Goal: Task Accomplishment & Management: Complete application form

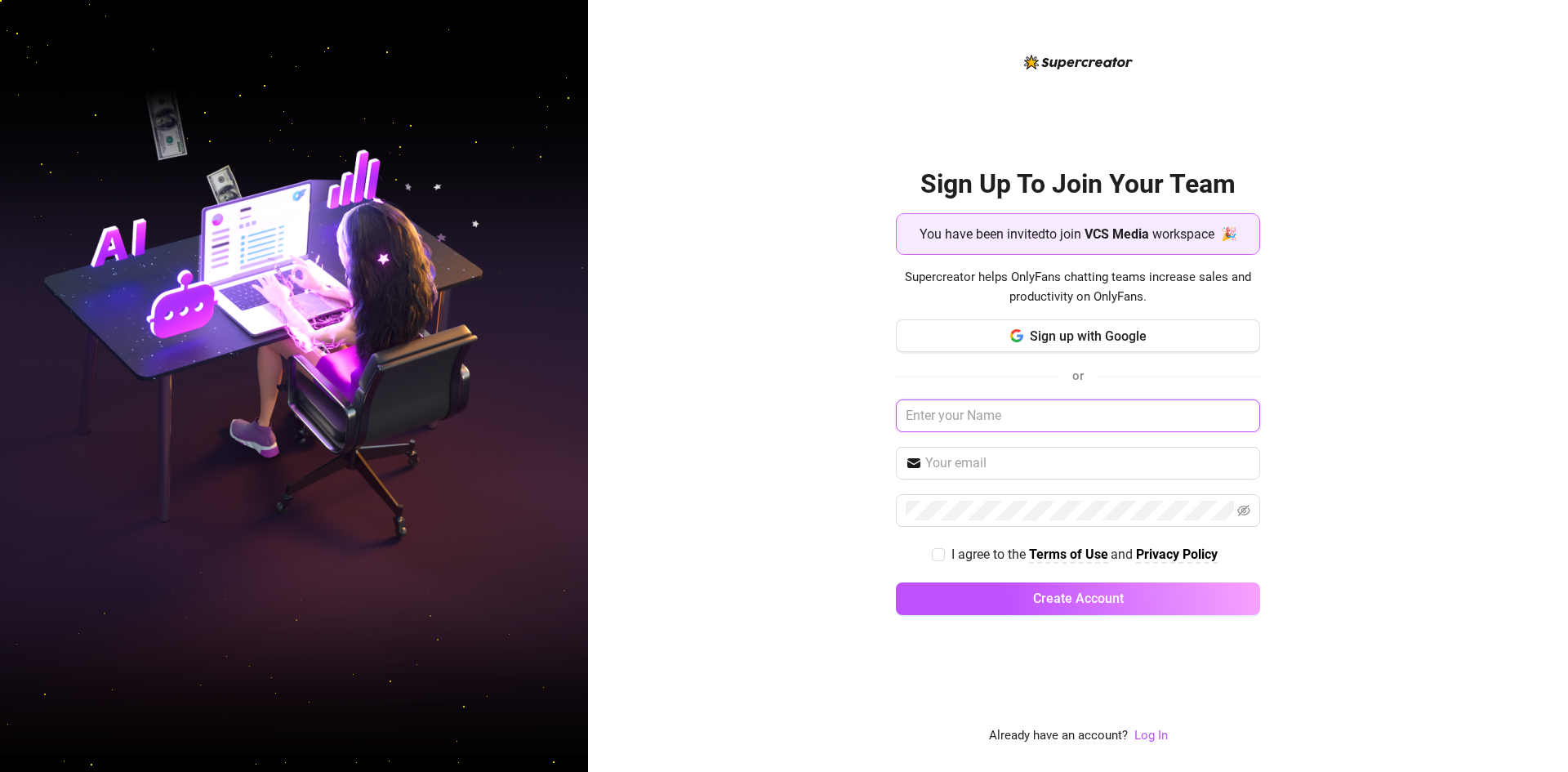
click at [967, 419] on input "text" at bounding box center [1078, 416] width 364 height 33
type input "L"
type input "Luciano Ayala"
click at [1042, 467] on input "text" at bounding box center [1087, 463] width 325 height 20
click at [1041, 466] on input "luchoprocrak@gmai.com" at bounding box center [1087, 463] width 325 height 20
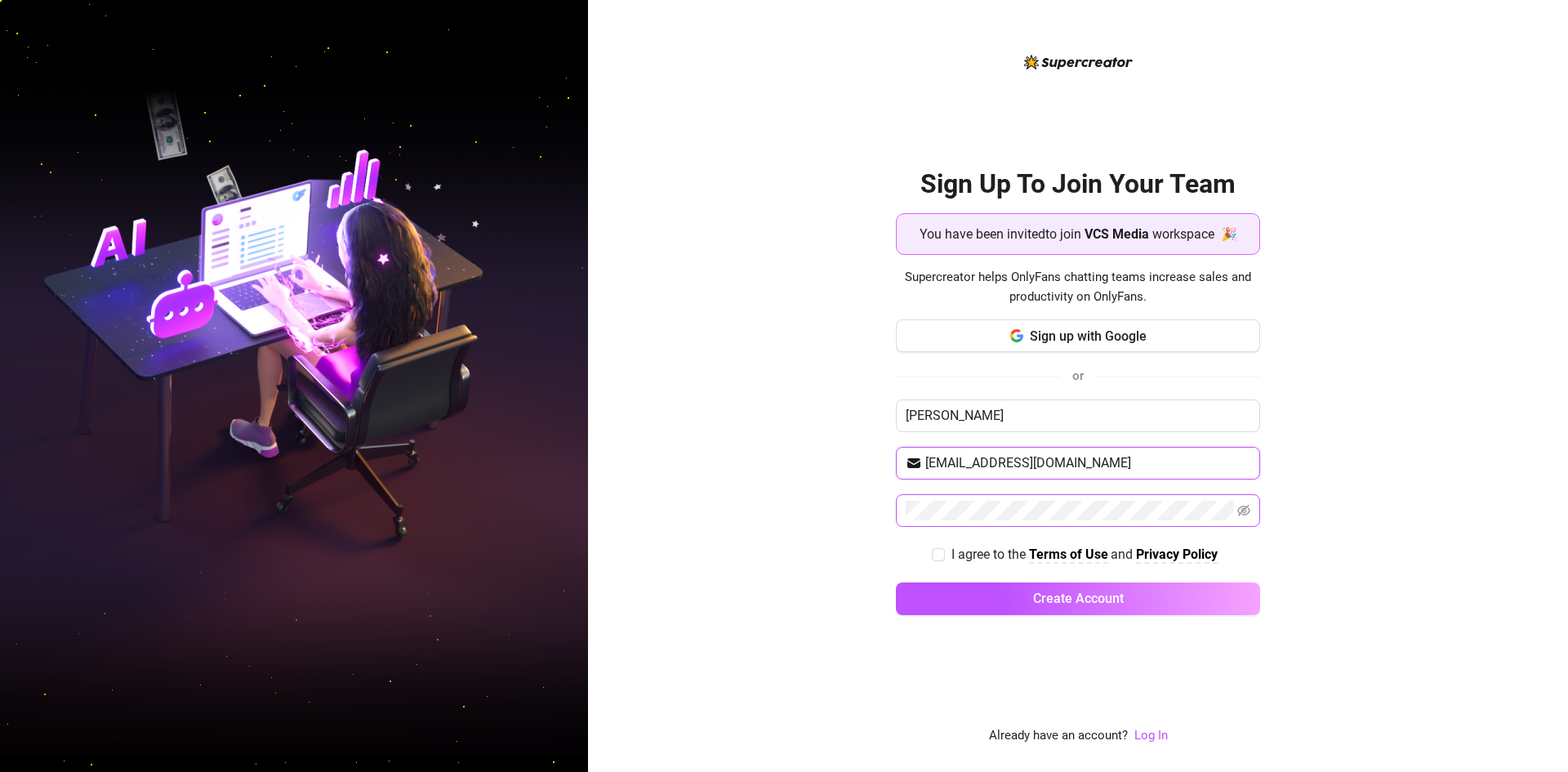
type input "luchoprocrak@gmail.com"
click at [939, 556] on input "I agree to the Terms of Use and Privacy Policy" at bounding box center [938, 554] width 12 height 12
checkbox input "true"
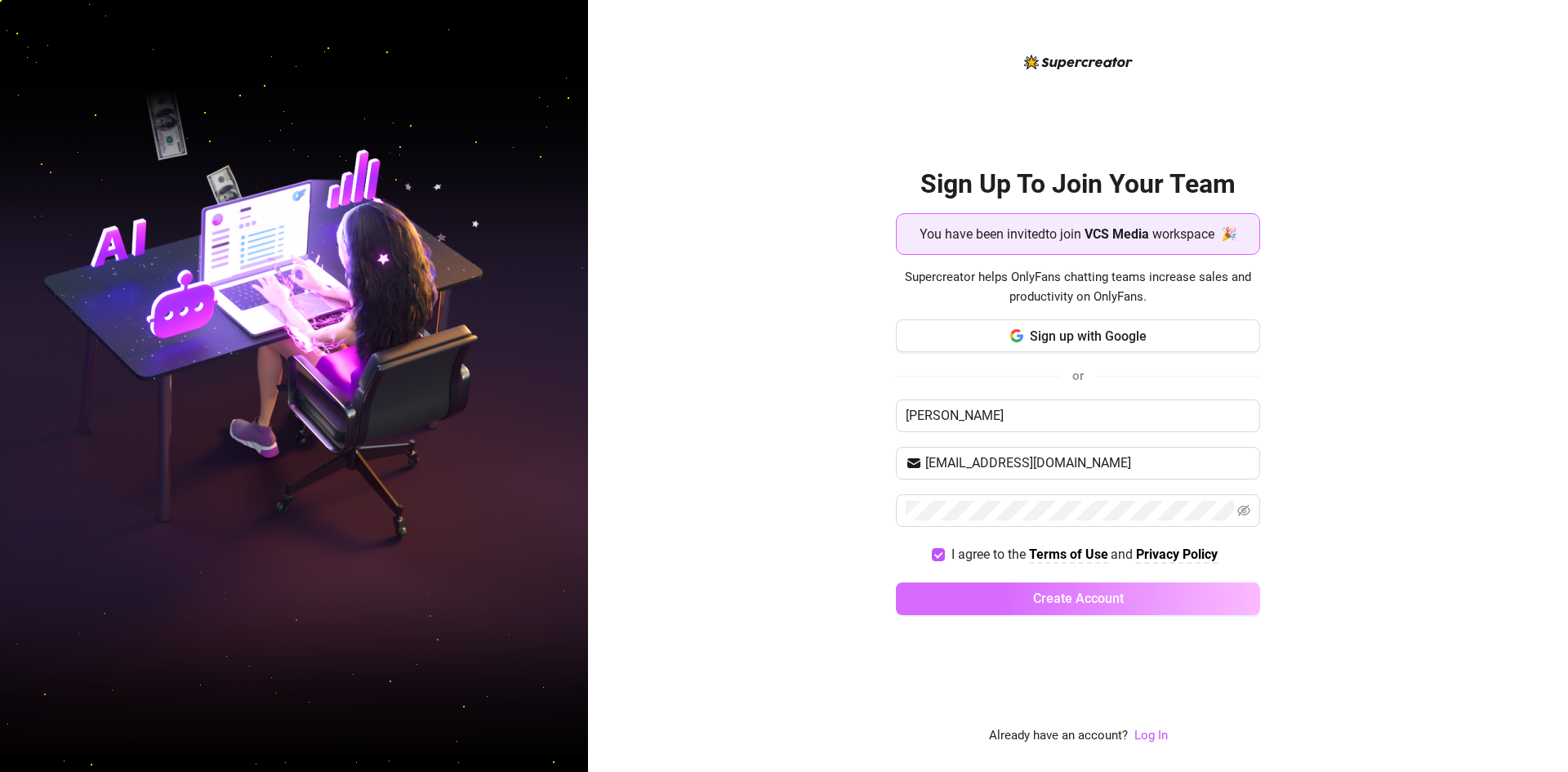
click at [993, 603] on button "Create Account" at bounding box center [1078, 599] width 364 height 33
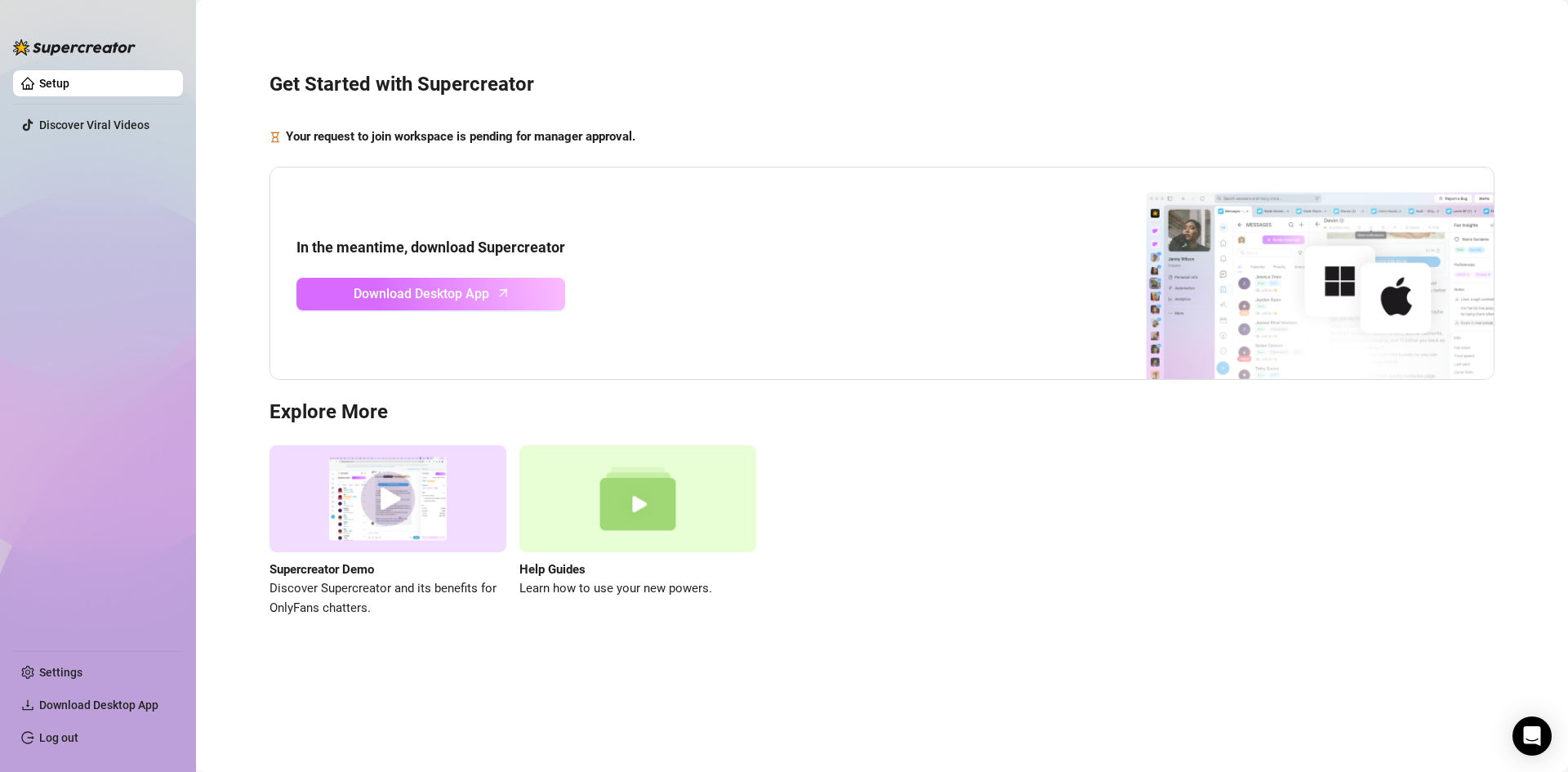
click at [465, 297] on span "Download Desktop App" at bounding box center [421, 294] width 136 height 21
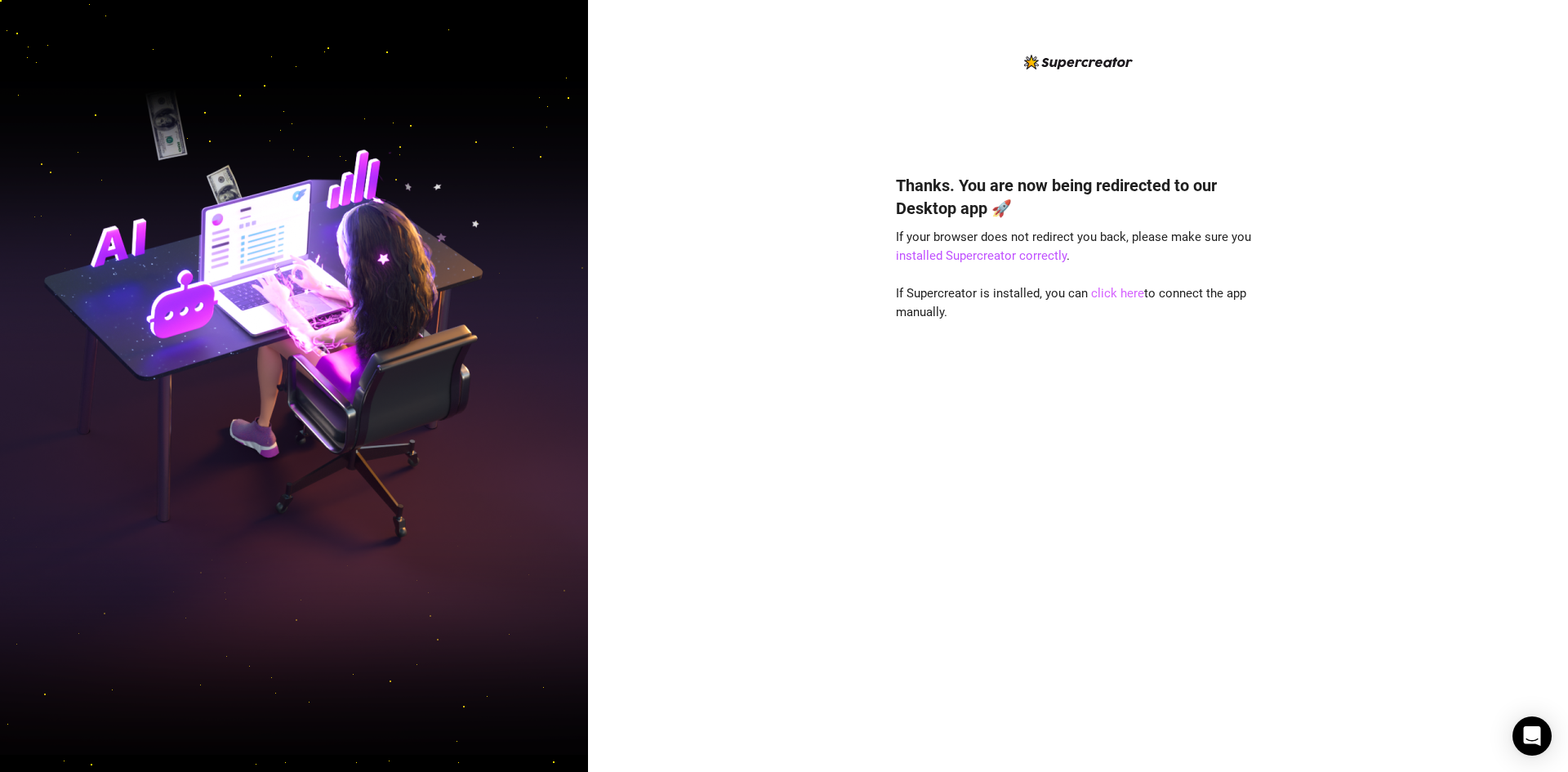
click at [1106, 290] on link "click here" at bounding box center [1117, 294] width 53 height 14
